Goal: Task Accomplishment & Management: Manage account settings

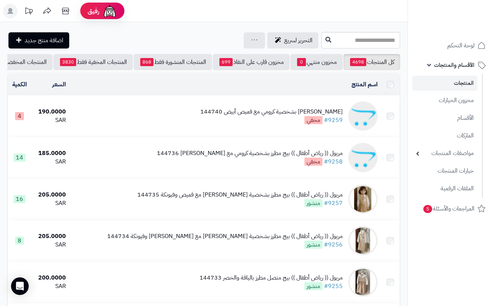
click at [233, 232] on div "مريول (( رياض أطفال )) بيج مطرز بشخصية ستيتش مع قميص وفيونكة 144734 #9256 منشور" at bounding box center [224, 240] width 235 height 17
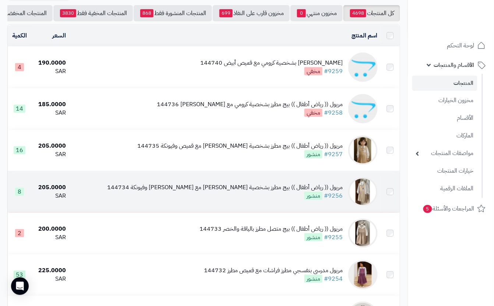
scroll to position [49, 0]
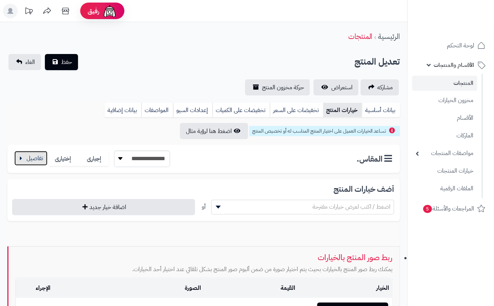
click at [19, 154] on button "button" at bounding box center [30, 158] width 33 height 15
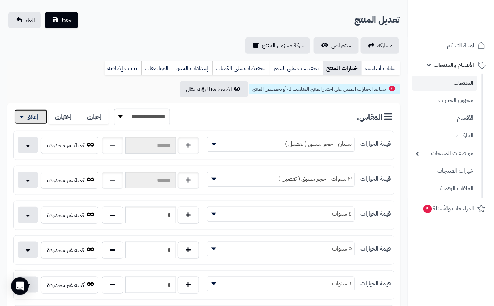
scroll to position [147, 0]
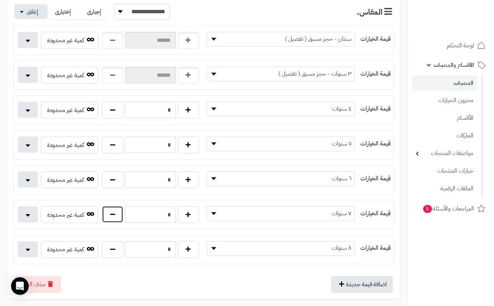
click at [105, 221] on button "button" at bounding box center [112, 214] width 21 height 17
type input "*"
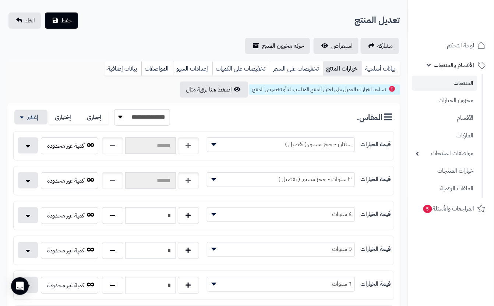
scroll to position [0, 0]
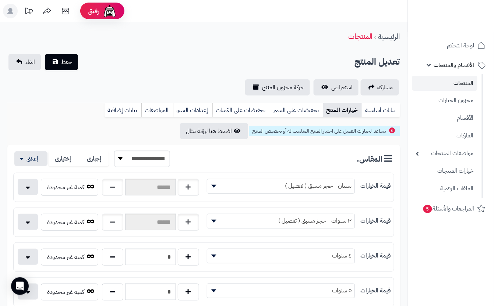
click at [140, 64] on div "تعديل المنتج حفظ الغاء" at bounding box center [203, 62] width 392 height 16
click at [68, 63] on span "حفظ" at bounding box center [66, 61] width 11 height 9
